Goal: Information Seeking & Learning: Learn about a topic

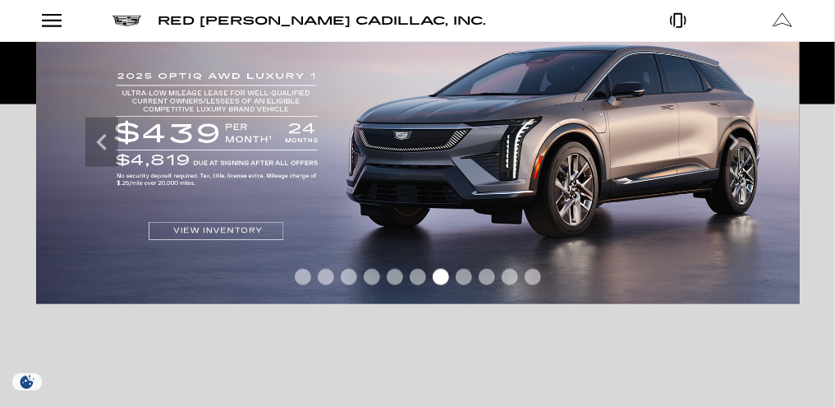
scroll to position [921, 0]
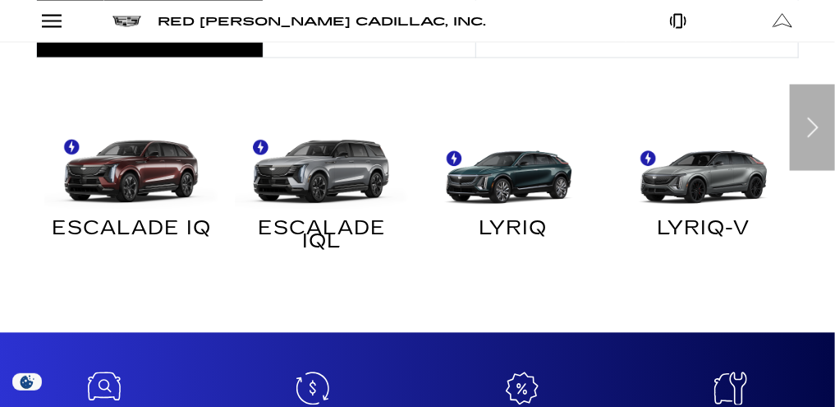
click at [519, 122] on img at bounding box center [509, 165] width 175 height 87
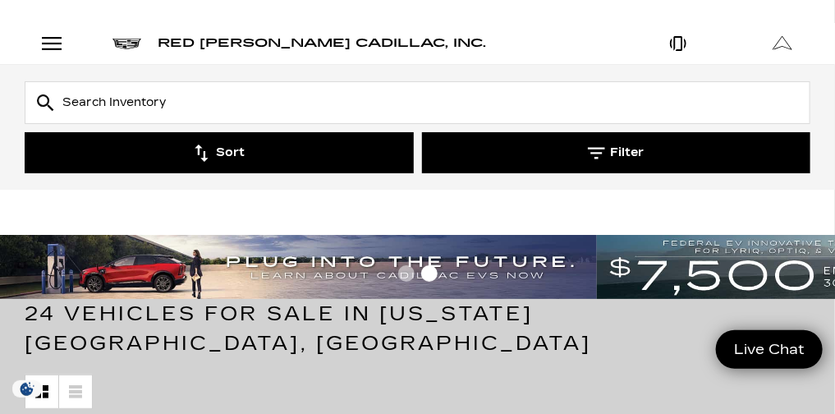
click at [0, 0] on icon at bounding box center [0, 0] width 0 height 0
click at [0, 0] on input "text" at bounding box center [0, 0] width 0 height 0
type input "2024 cadillac lyriq"
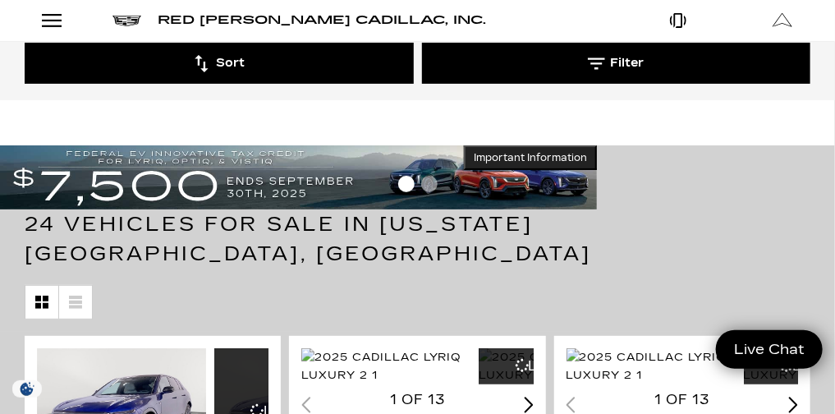
click at [0, 0] on input "2024 cadillac lyriq" at bounding box center [0, 0] width 0 height 0
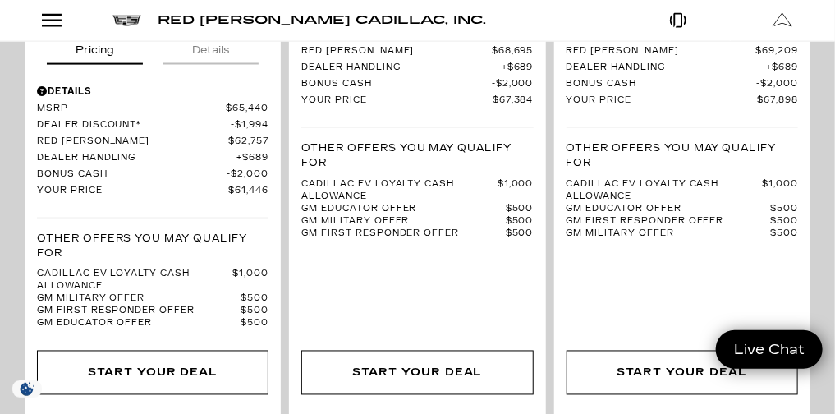
scroll to position [0, 0]
